Goal: Task Accomplishment & Management: Manage account settings

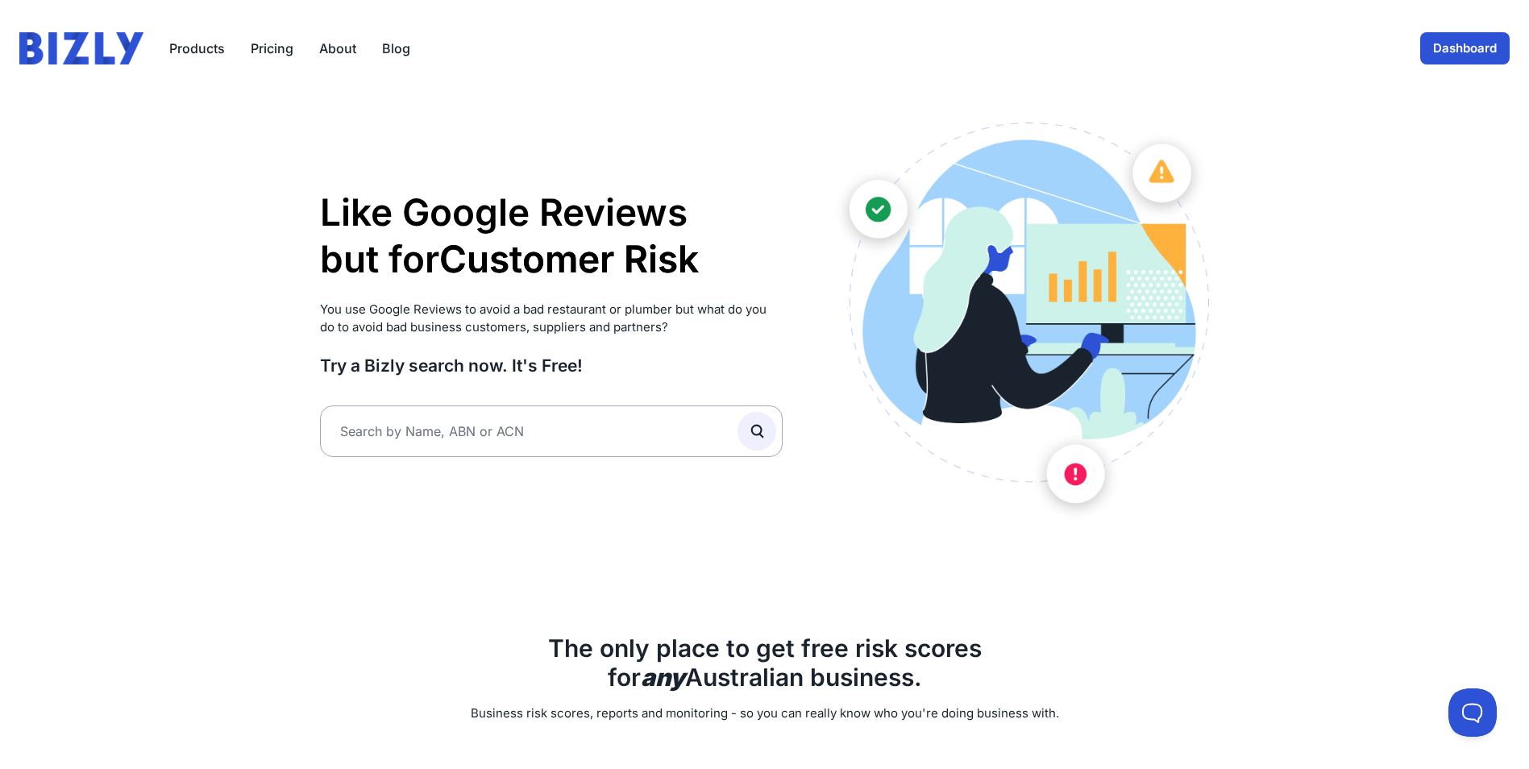
click at [1469, 48] on link "Dashboard" at bounding box center [1464, 48] width 89 height 32
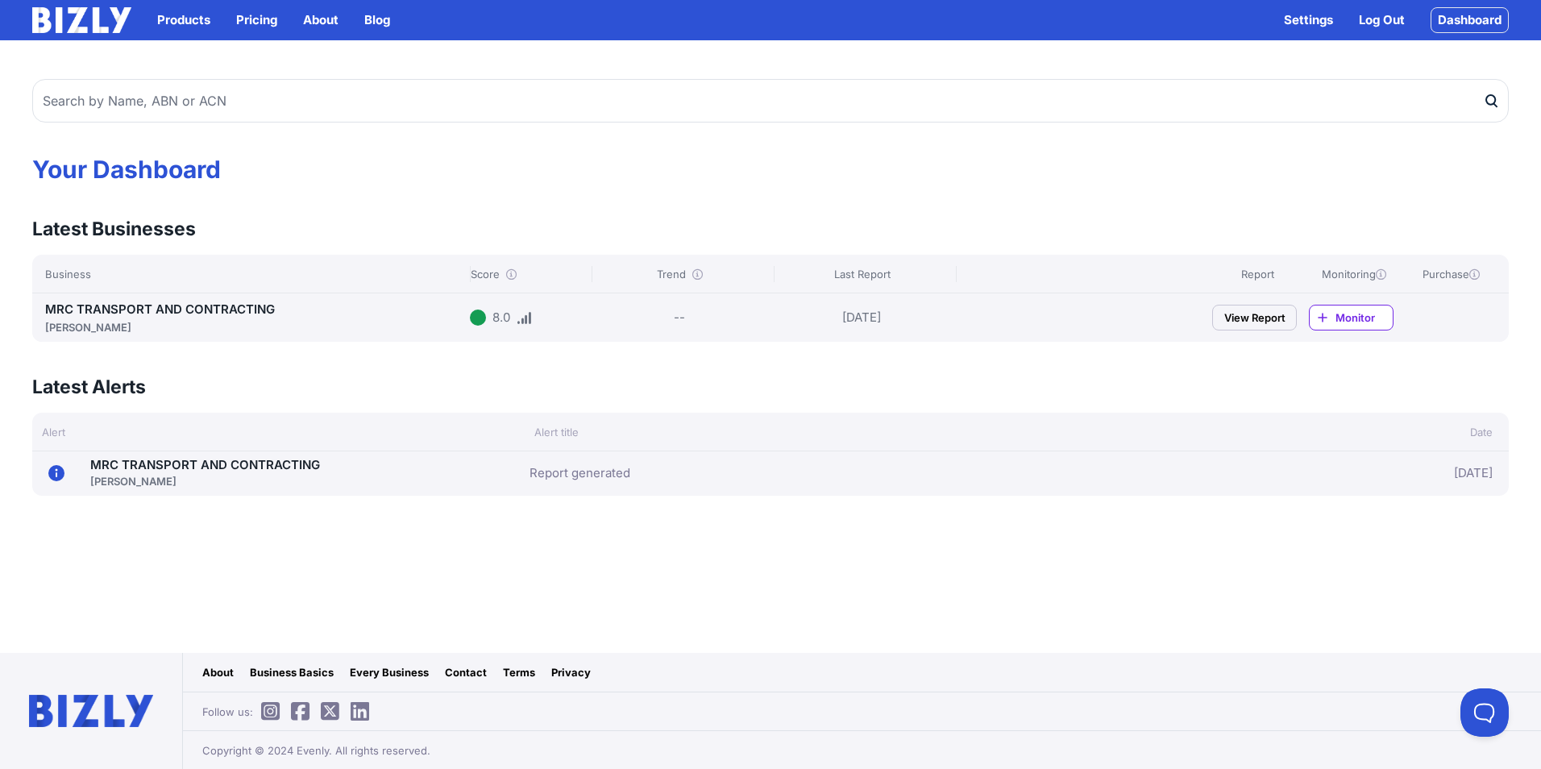
click at [1368, 16] on link "Log Out" at bounding box center [1382, 19] width 46 height 19
